Goal: Transaction & Acquisition: Purchase product/service

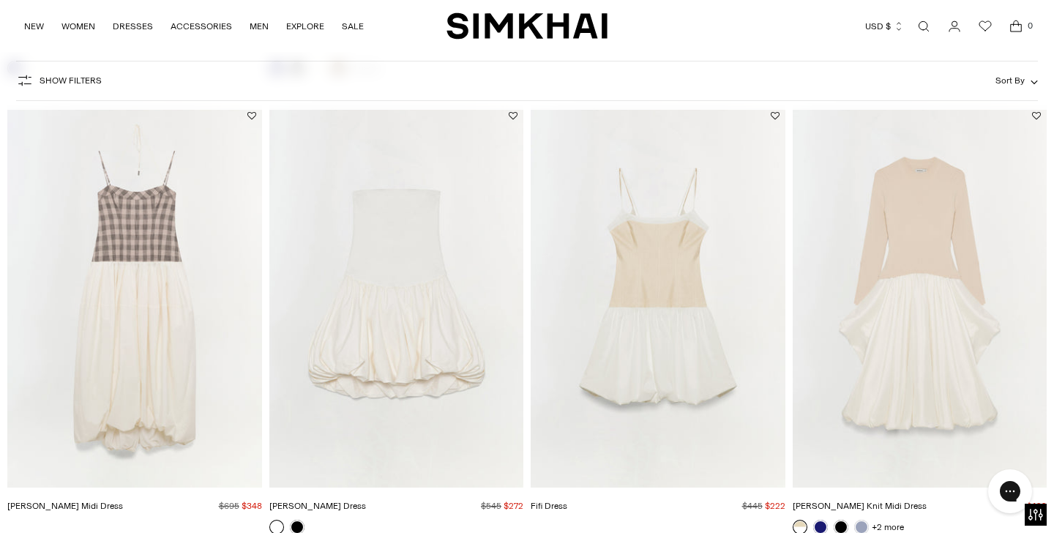
scroll to position [1401, 0]
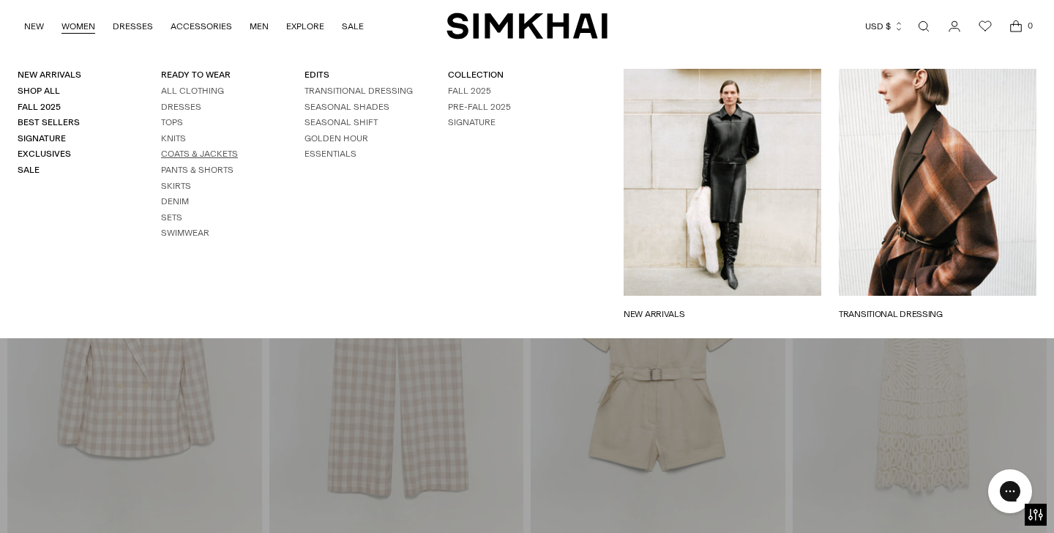
click at [182, 153] on link "Coats & Jackets" at bounding box center [199, 154] width 77 height 10
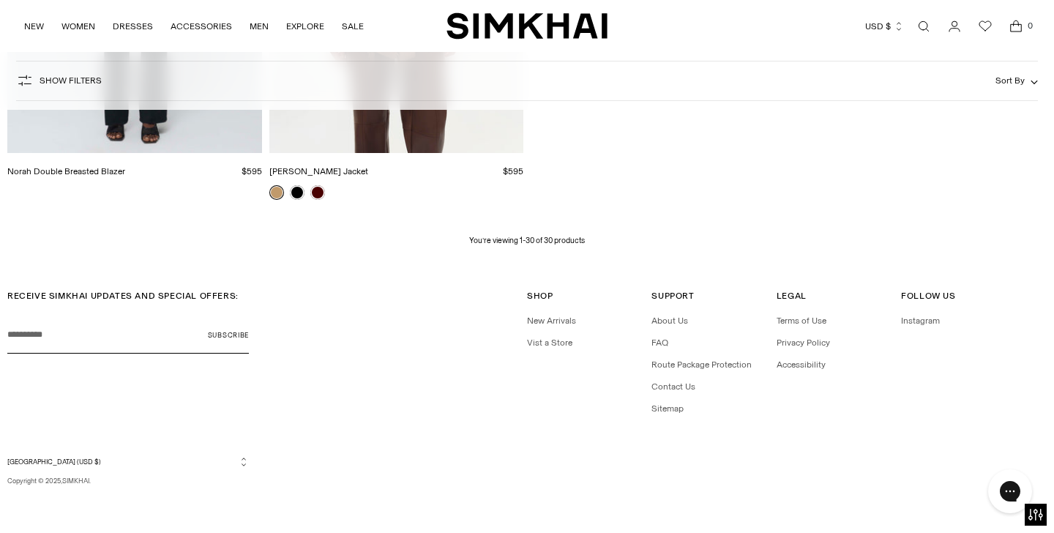
scroll to position [3643, 0]
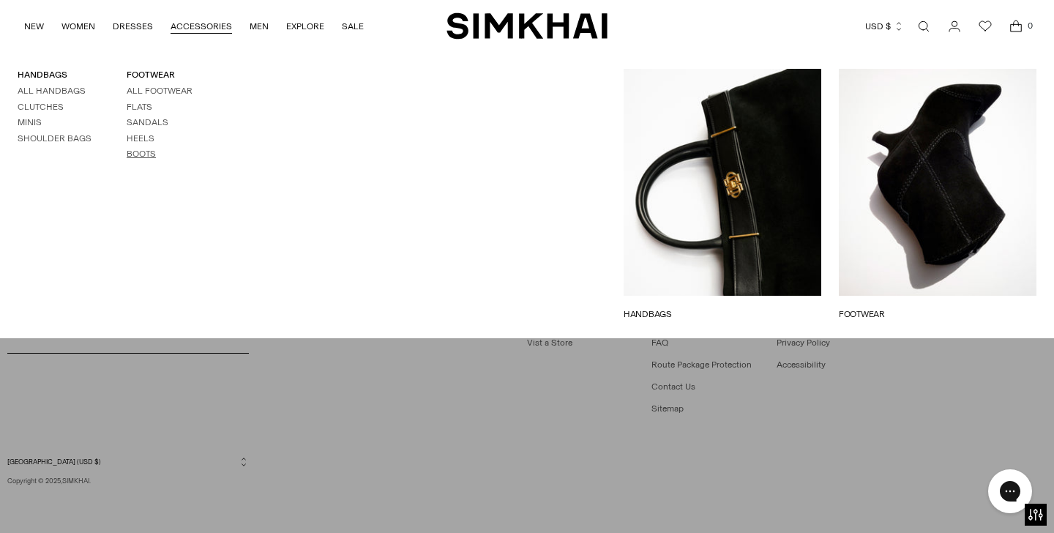
click at [148, 156] on link "Boots" at bounding box center [141, 154] width 29 height 10
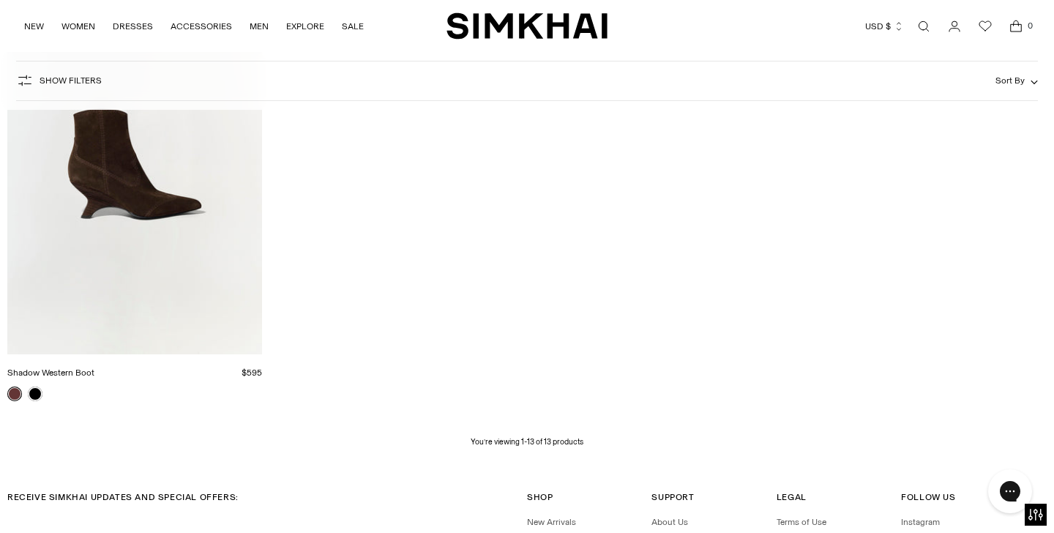
scroll to position [1606, 0]
